Goal: Navigation & Orientation: Find specific page/section

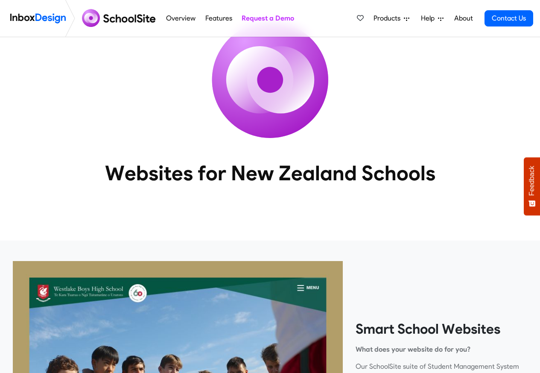
scroll to position [256, 0]
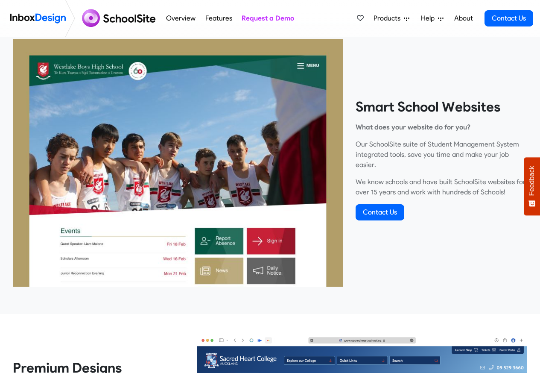
click at [389, 19] on span "Products" at bounding box center [388, 18] width 30 height 10
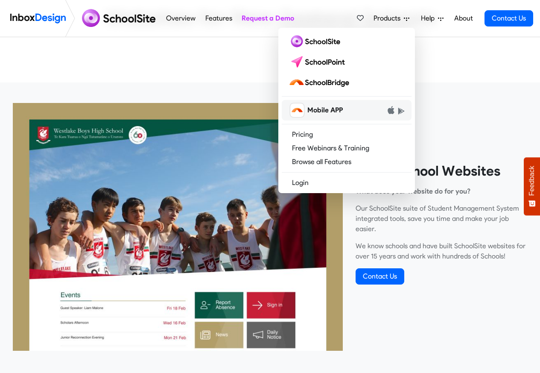
scroll to position [102, 0]
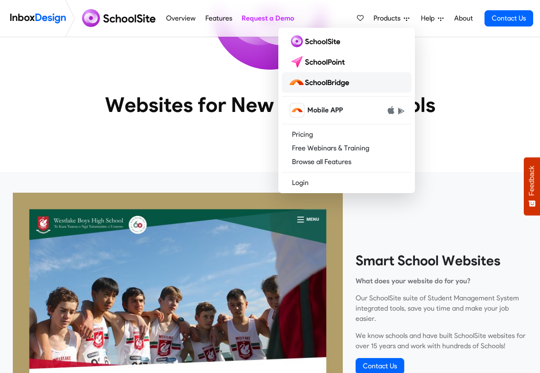
click at [324, 84] on img at bounding box center [320, 83] width 64 height 14
